Goal: Obtain resource: Obtain resource

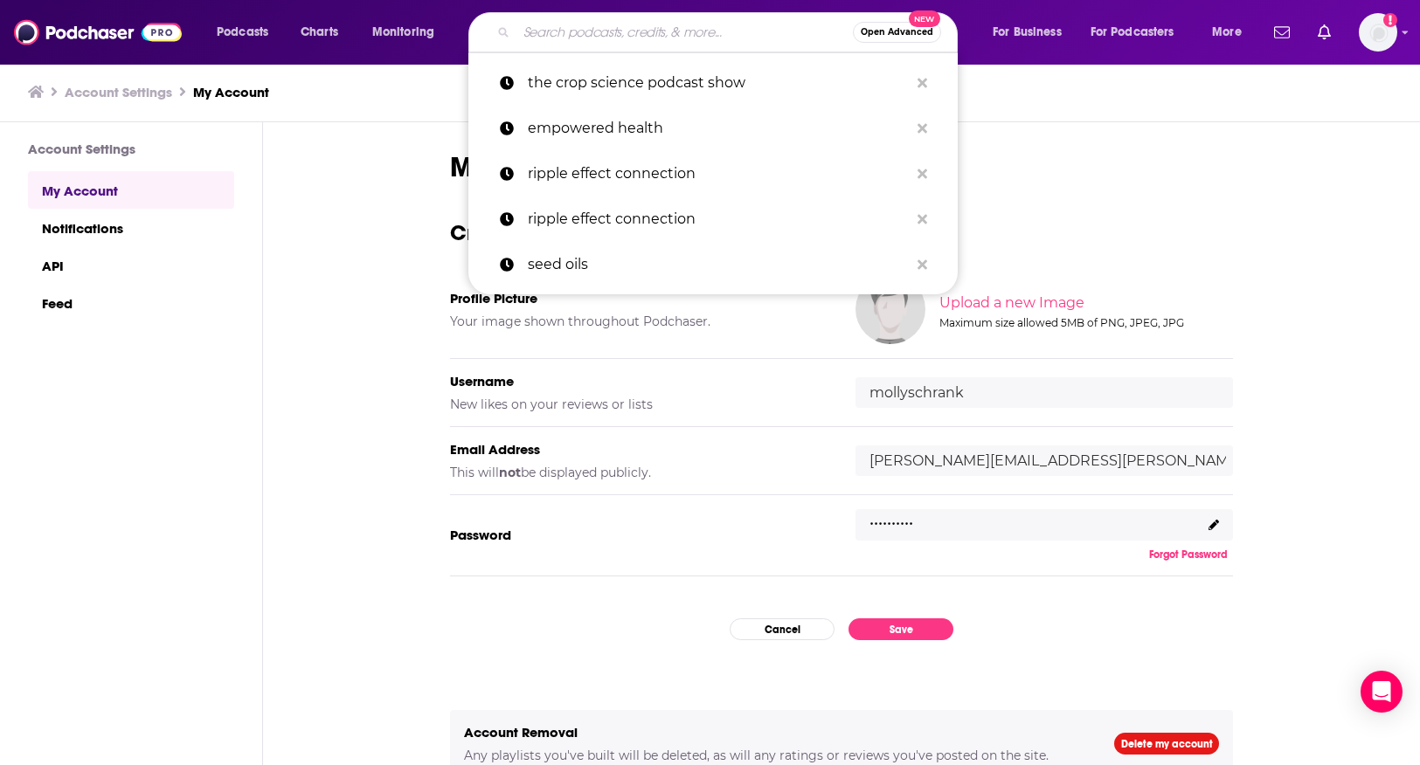
click at [534, 35] on input "Search podcasts, credits, & more..." at bounding box center [684, 32] width 336 height 28
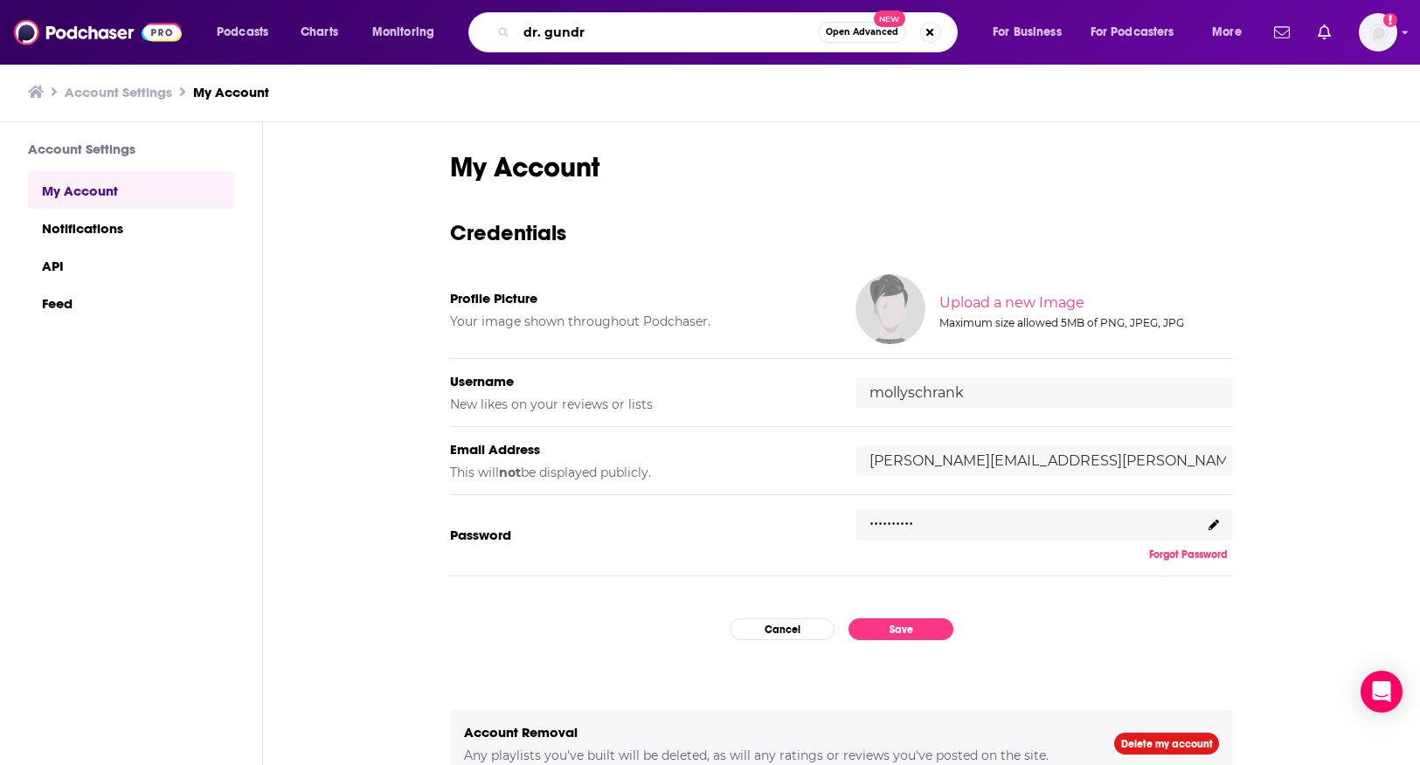
type input "[PERSON_NAME]"
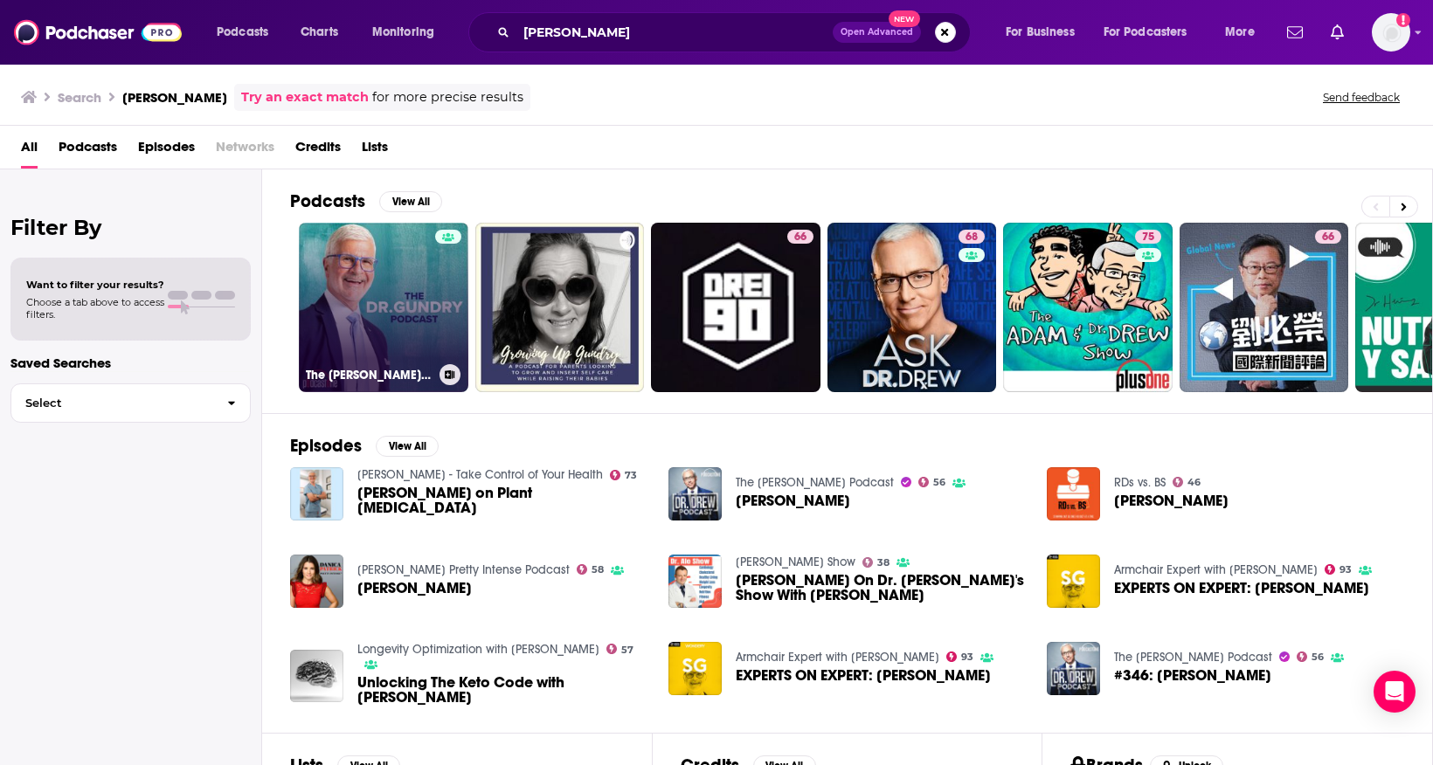
click at [432, 300] on link "The [PERSON_NAME] Podcast" at bounding box center [383, 307] width 169 height 169
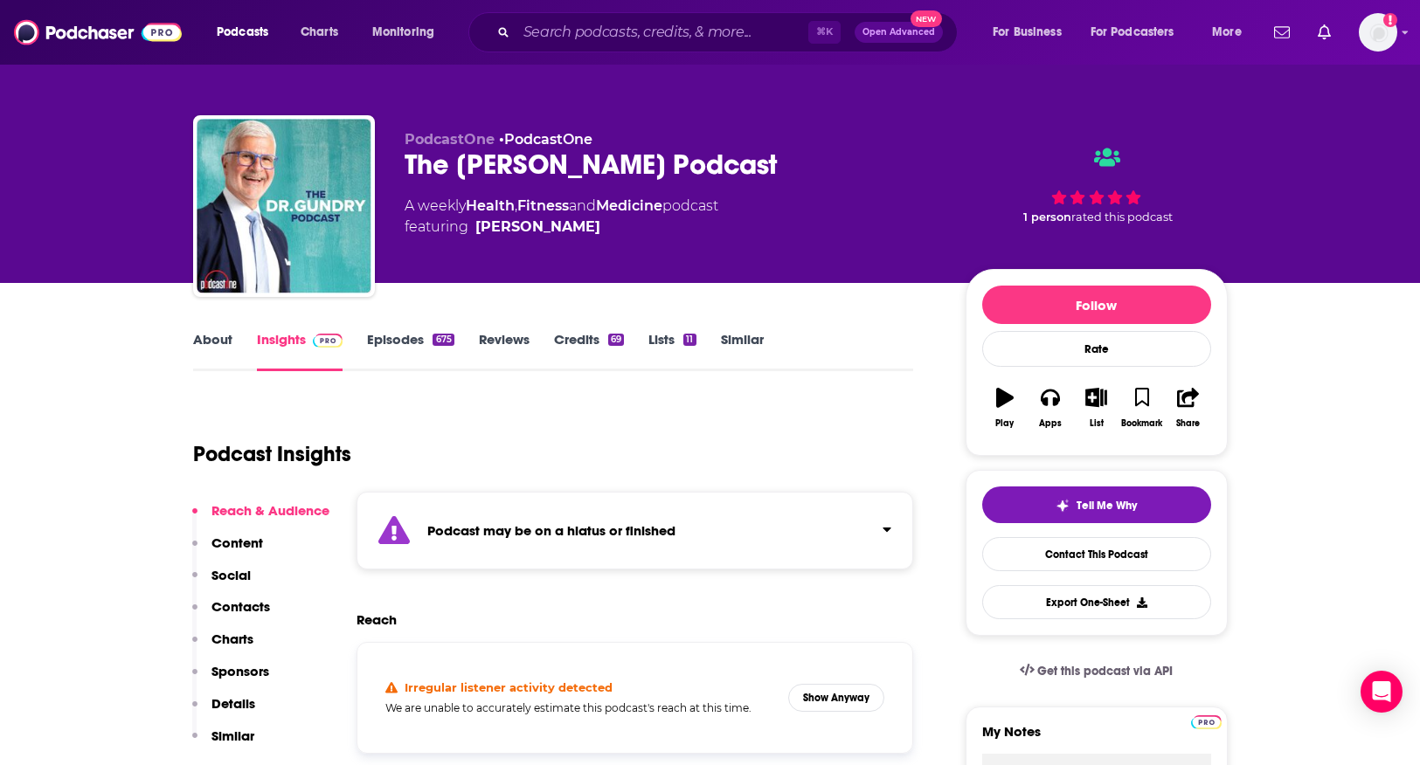
scroll to position [3, 0]
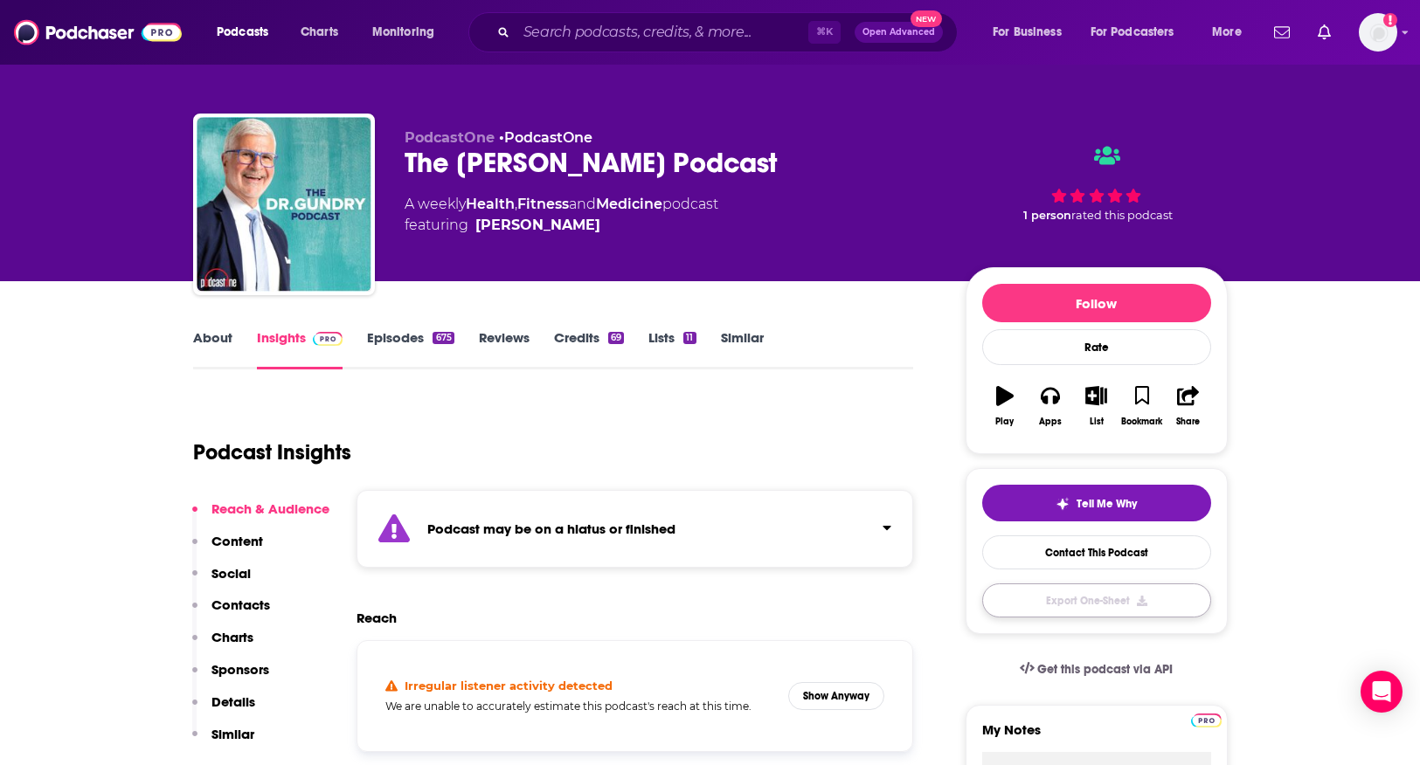
click at [1089, 609] on button "Export One-Sheet" at bounding box center [1096, 601] width 229 height 34
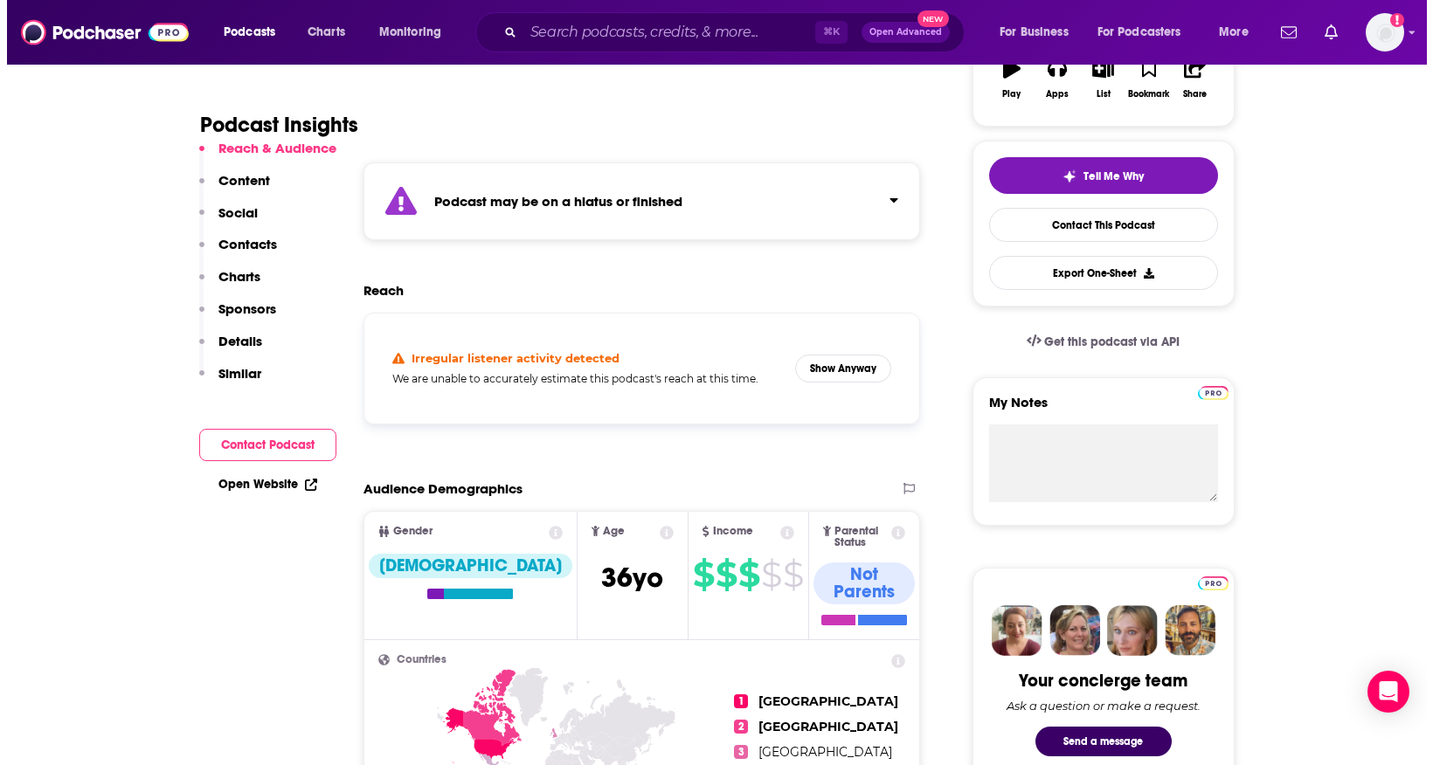
scroll to position [0, 0]
